Goal: Navigation & Orientation: Find specific page/section

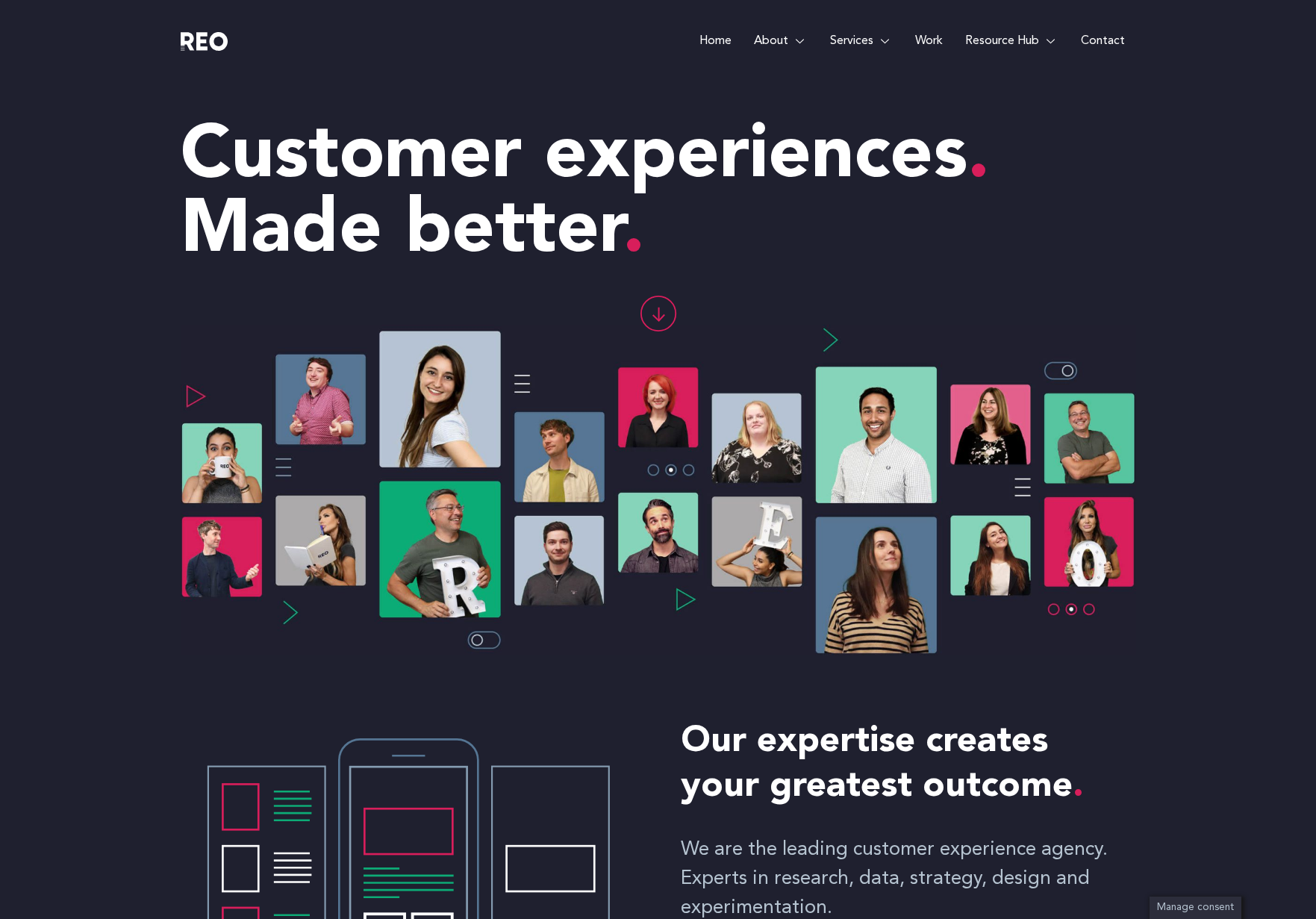
click at [212, 40] on img at bounding box center [204, 41] width 47 height 18
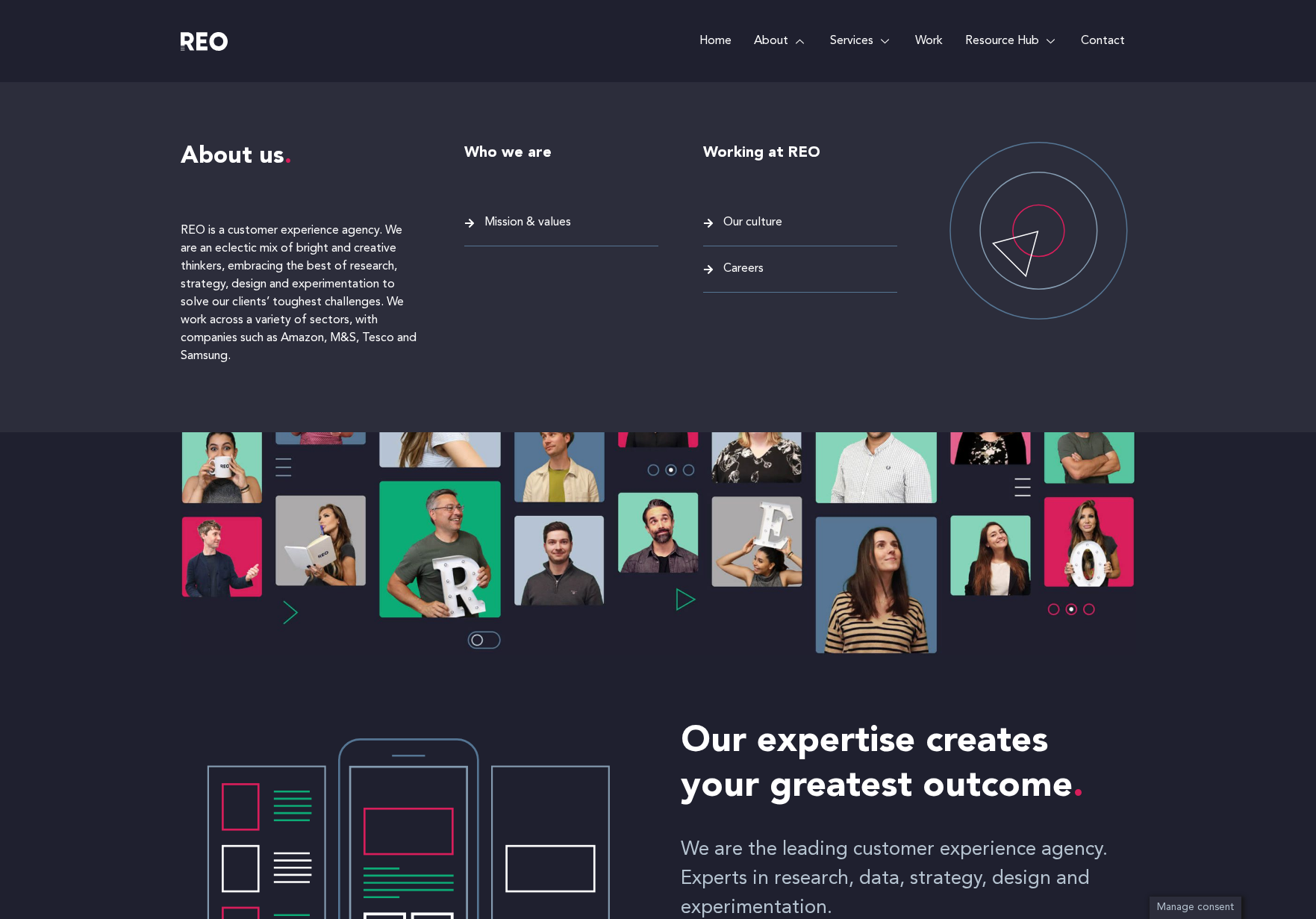
click at [776, 41] on link "About" at bounding box center [780, 41] width 76 height 82
click at [772, 49] on link "About" at bounding box center [780, 41] width 76 height 82
click at [516, 218] on span "Mission & values" at bounding box center [526, 223] width 90 height 20
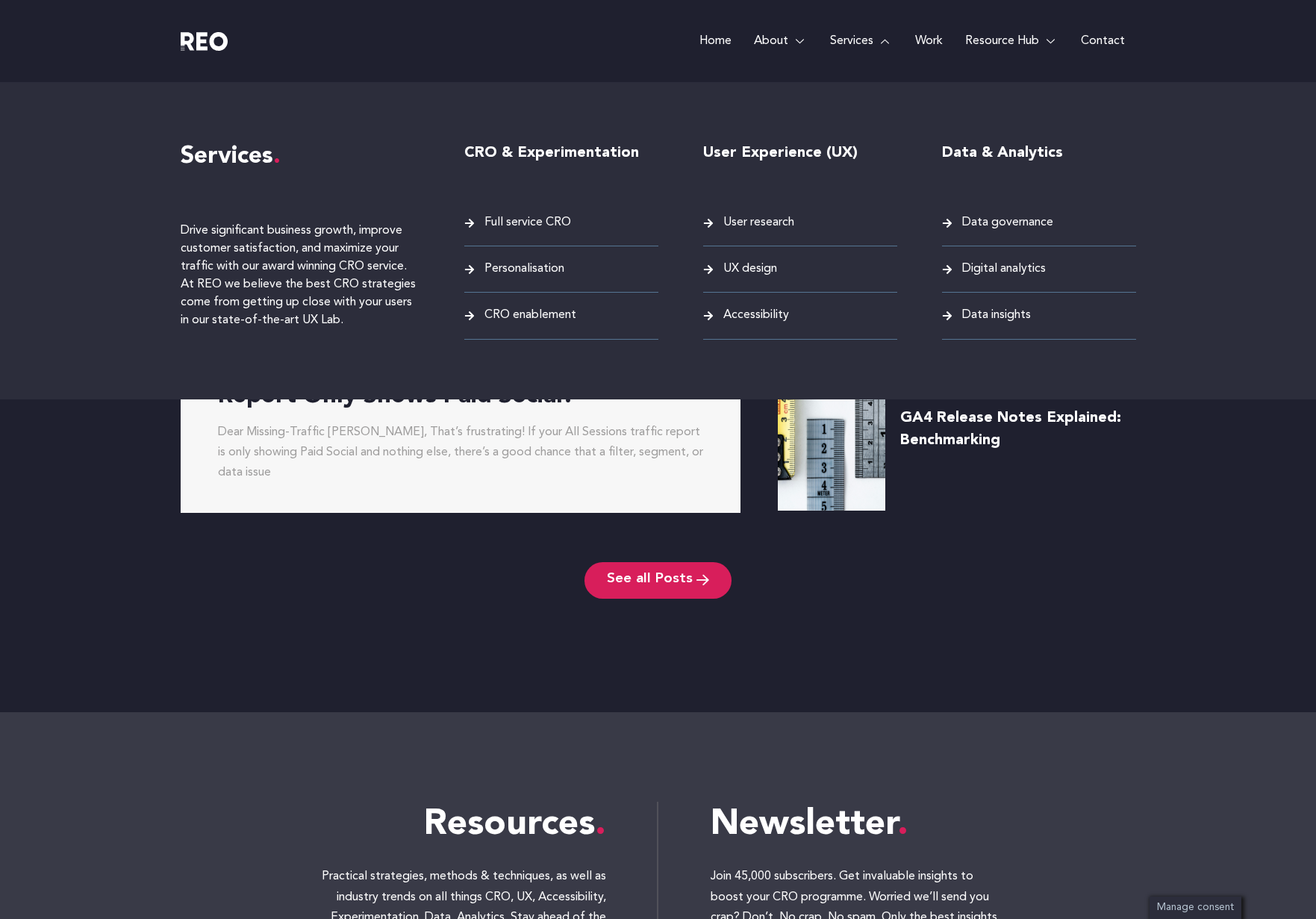
scroll to position [3402, 0]
